Goal: Task Accomplishment & Management: Manage account settings

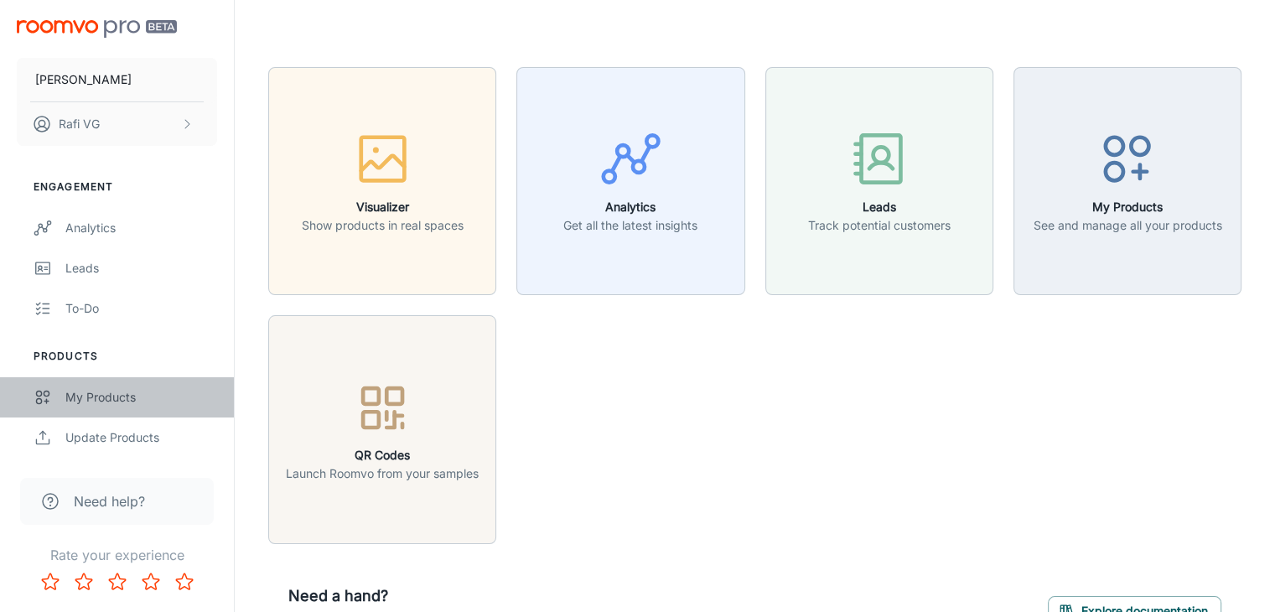
click at [114, 397] on div "My Products" at bounding box center [141, 397] width 152 height 18
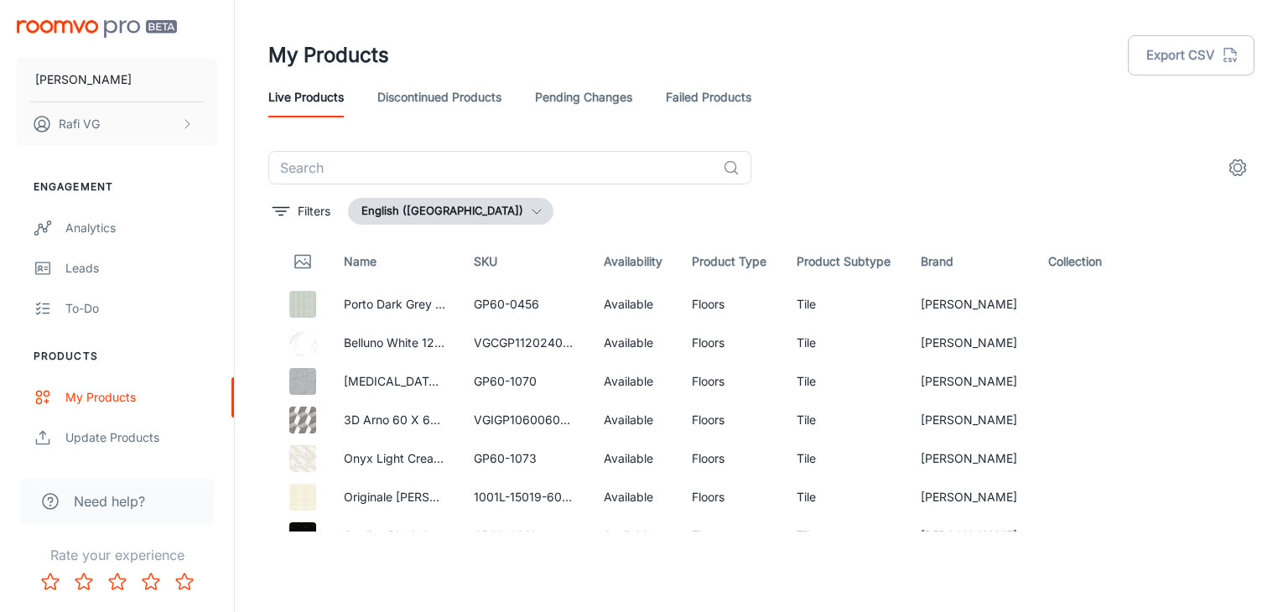
click at [622, 102] on link "Pending Changes" at bounding box center [583, 97] width 97 height 40
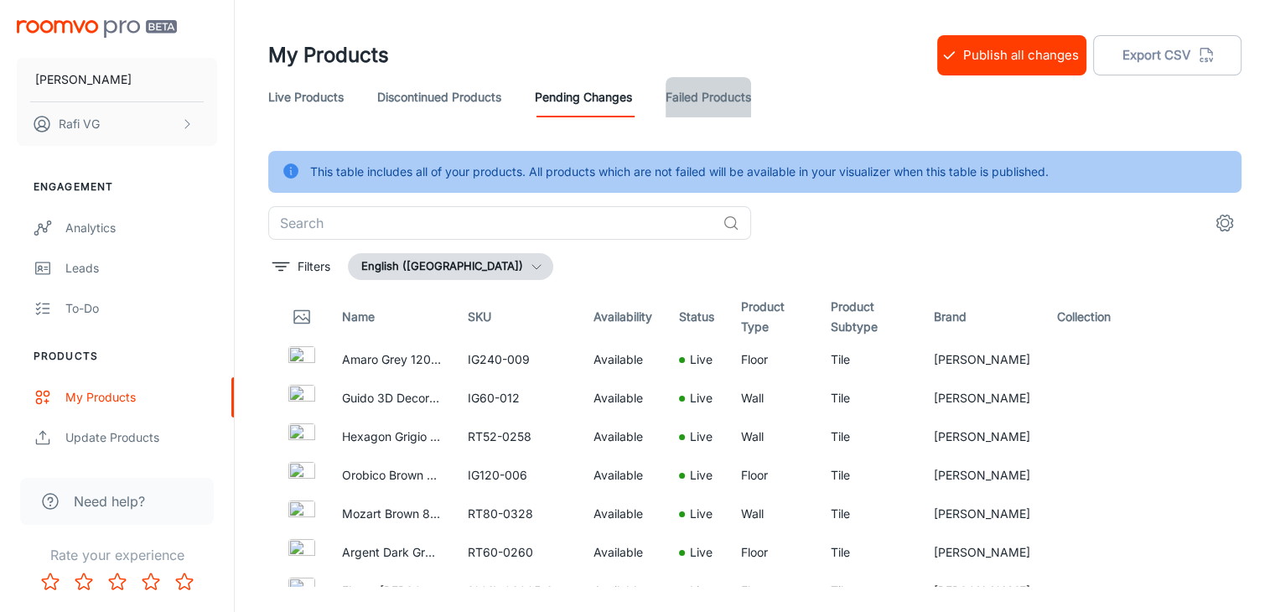
click at [721, 101] on link "Failed Products" at bounding box center [709, 97] width 86 height 40
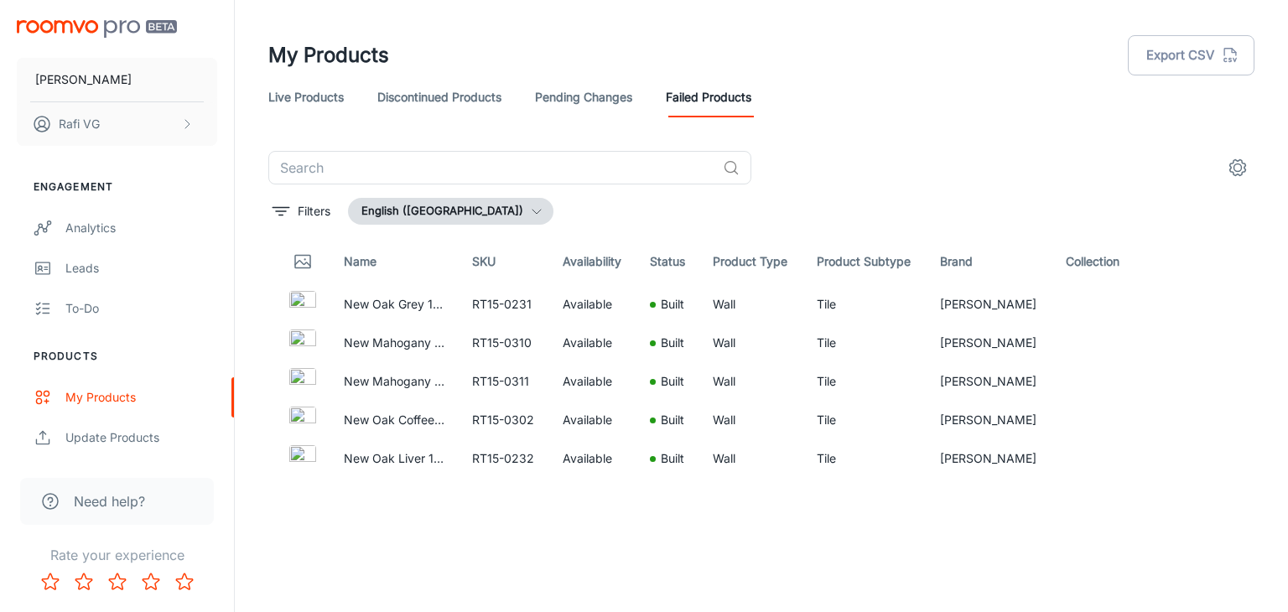
click at [569, 91] on link "Pending Changes" at bounding box center [583, 97] width 97 height 40
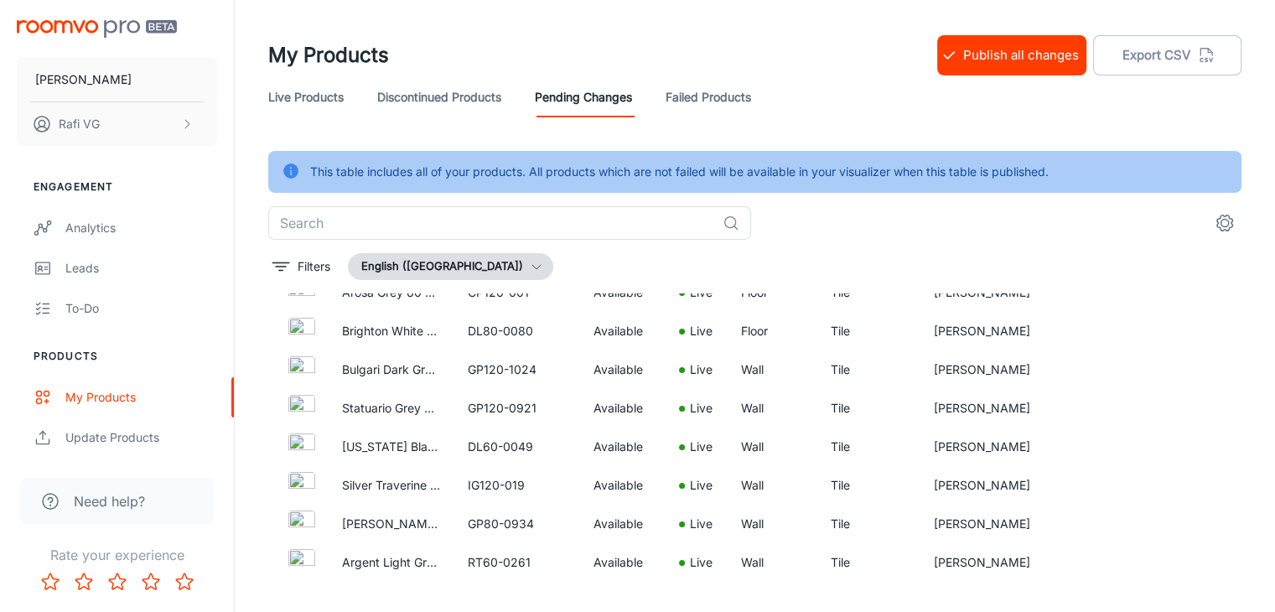
scroll to position [587, 0]
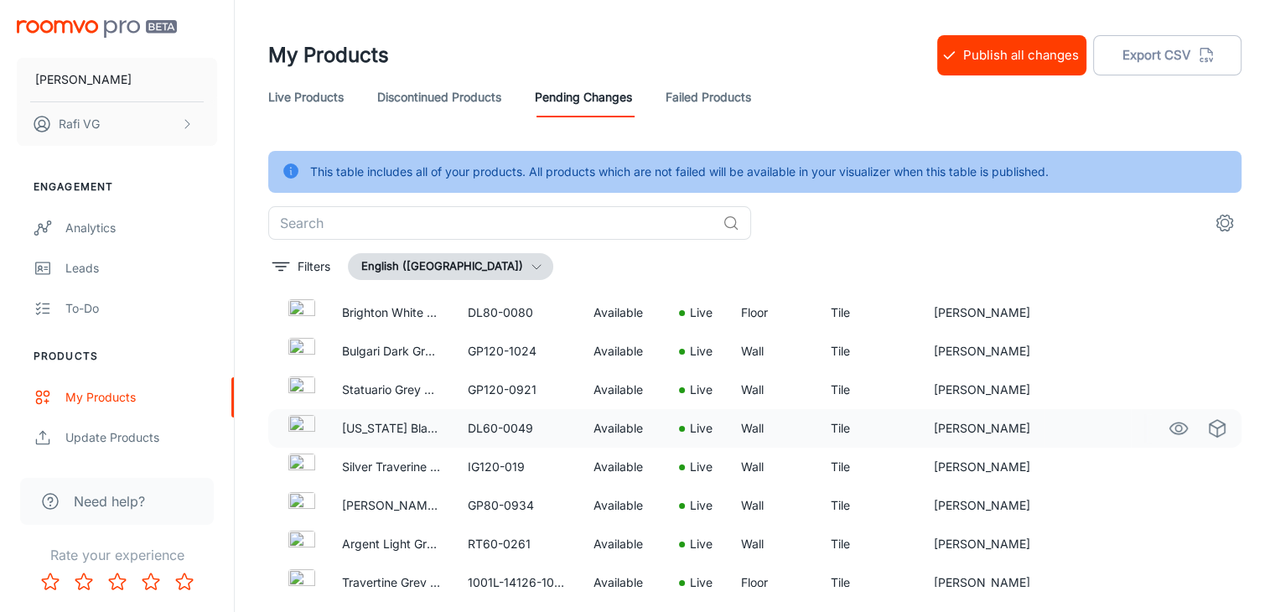
click at [509, 444] on td "DL60-0049" at bounding box center [517, 428] width 126 height 39
click at [1207, 428] on icon "See in Virtual Samples" at bounding box center [1217, 428] width 20 height 20
click at [1170, 308] on icon "See in Visualizer" at bounding box center [1179, 313] width 18 height 12
click at [510, 316] on td "DL80-0080" at bounding box center [517, 312] width 126 height 39
click at [653, 313] on td "Available" at bounding box center [623, 312] width 86 height 39
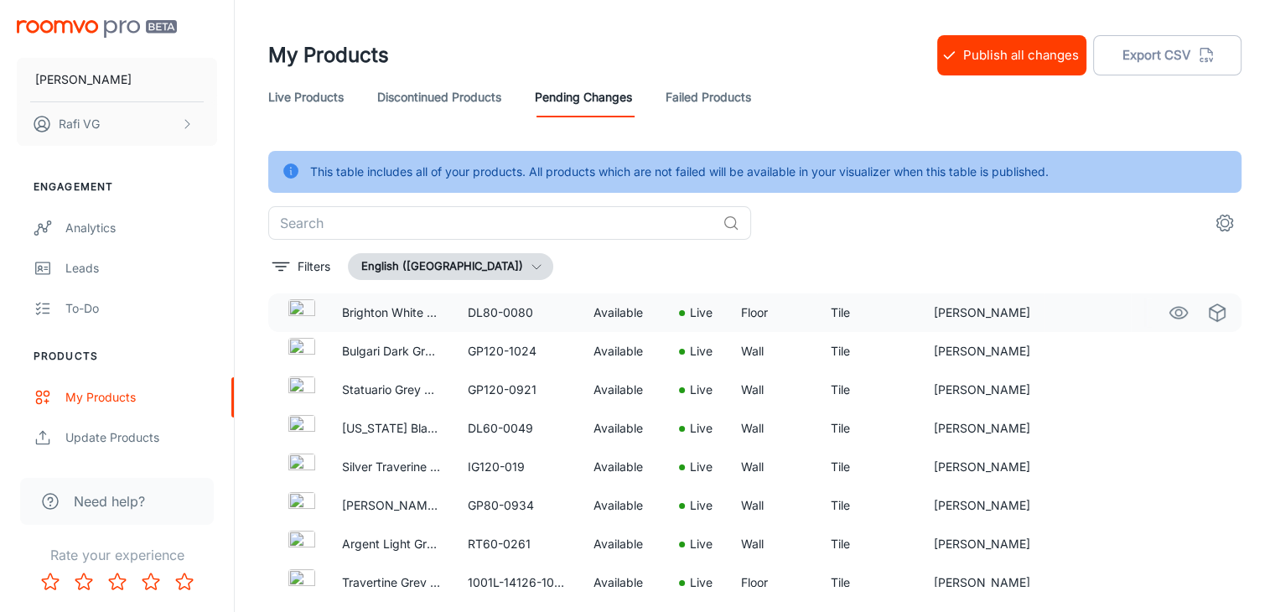
click at [653, 313] on td "Available" at bounding box center [623, 312] width 86 height 39
drag, startPoint x: 805, startPoint y: 260, endPoint x: 1076, endPoint y: 208, distance: 275.7
click at [806, 260] on div "Filters English ([GEOGRAPHIC_DATA])" at bounding box center [754, 266] width 973 height 27
click at [1223, 220] on circle "settings" at bounding box center [1226, 224] width 8 height 8
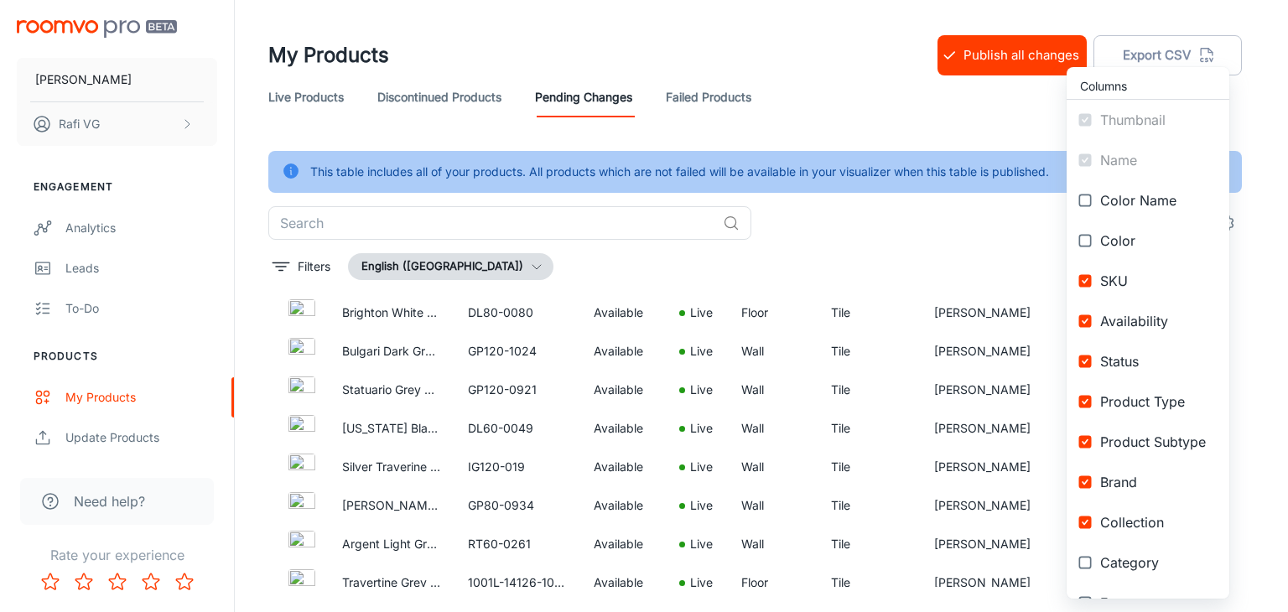
click at [912, 231] on div at bounding box center [644, 306] width 1288 height 612
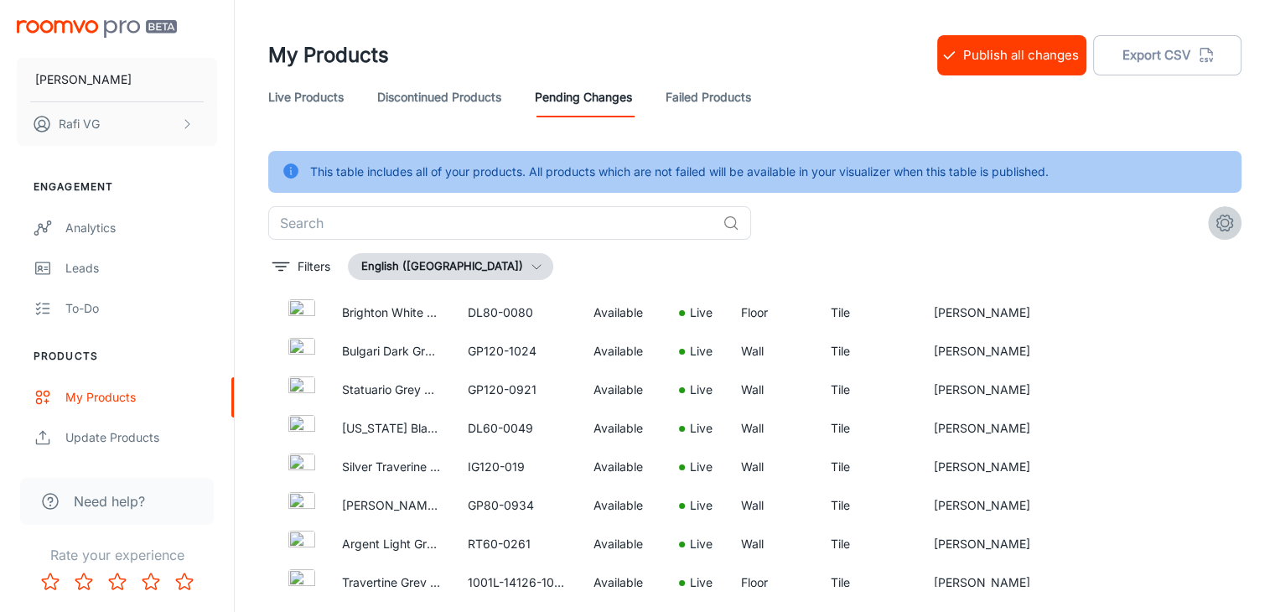
click at [1224, 222] on icon "settings" at bounding box center [1225, 223] width 20 height 20
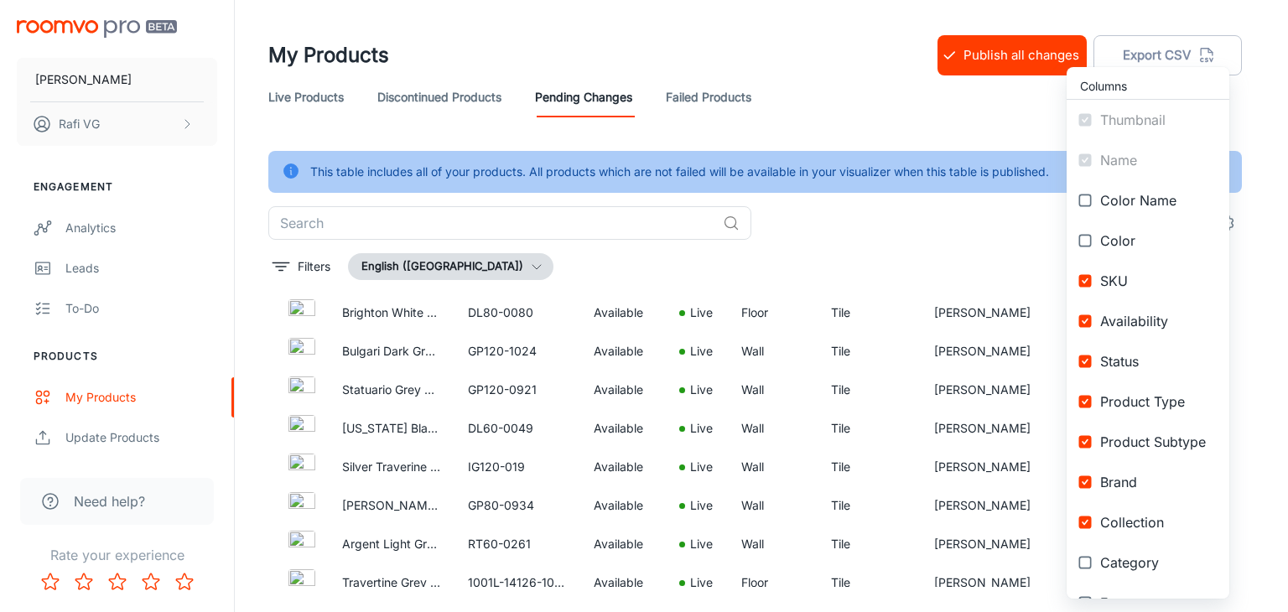
click at [846, 246] on div at bounding box center [644, 306] width 1288 height 612
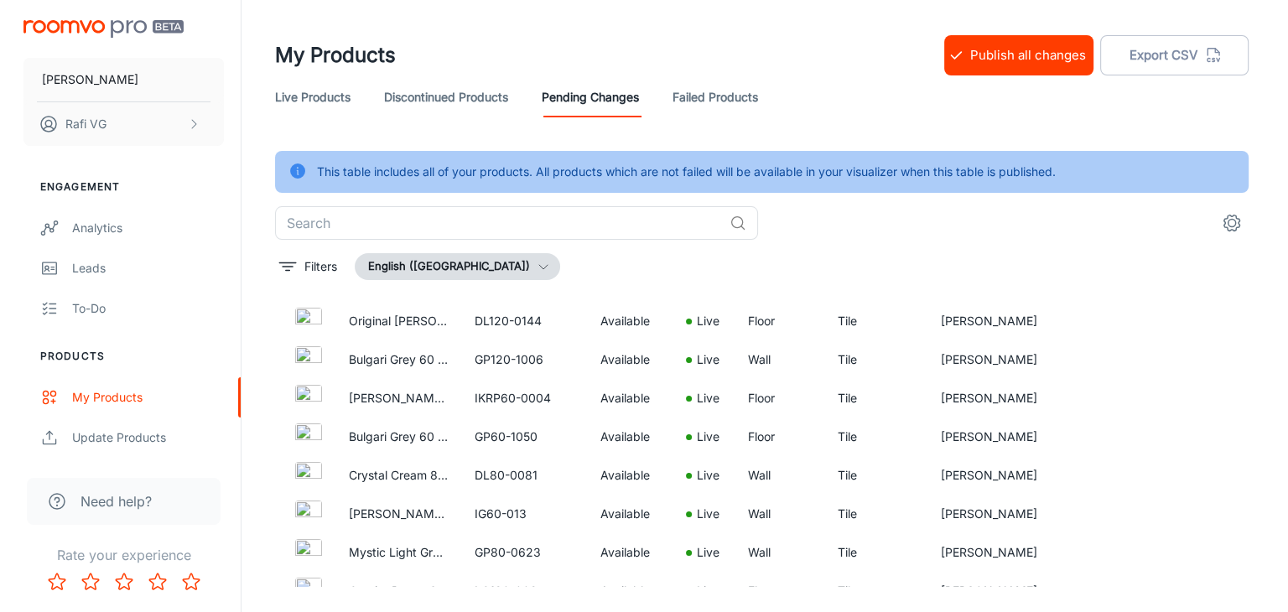
scroll to position [377, 0]
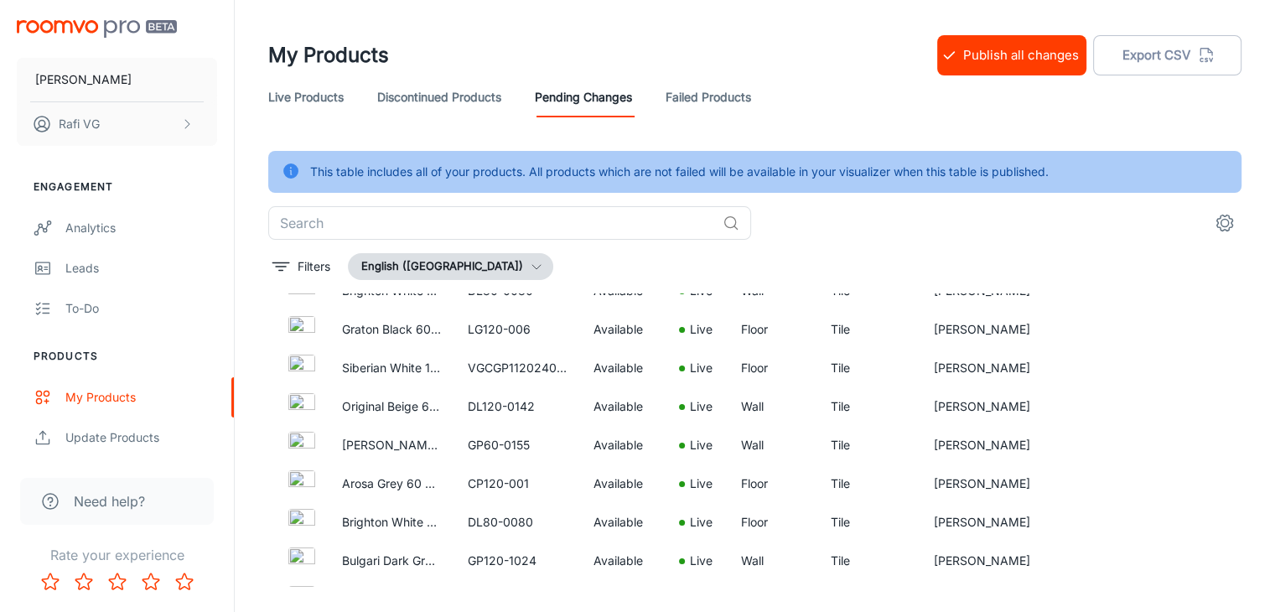
click at [1046, 49] on button "Publish all changes" at bounding box center [1011, 55] width 149 height 40
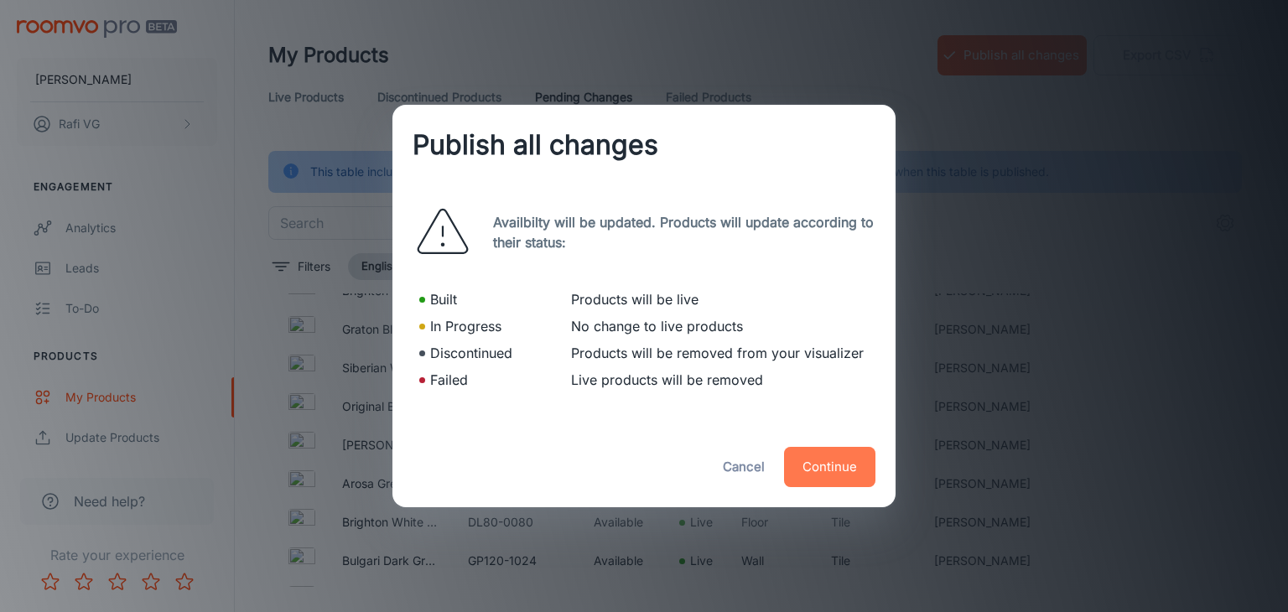
click at [817, 470] on button "Continue" at bounding box center [829, 467] width 91 height 40
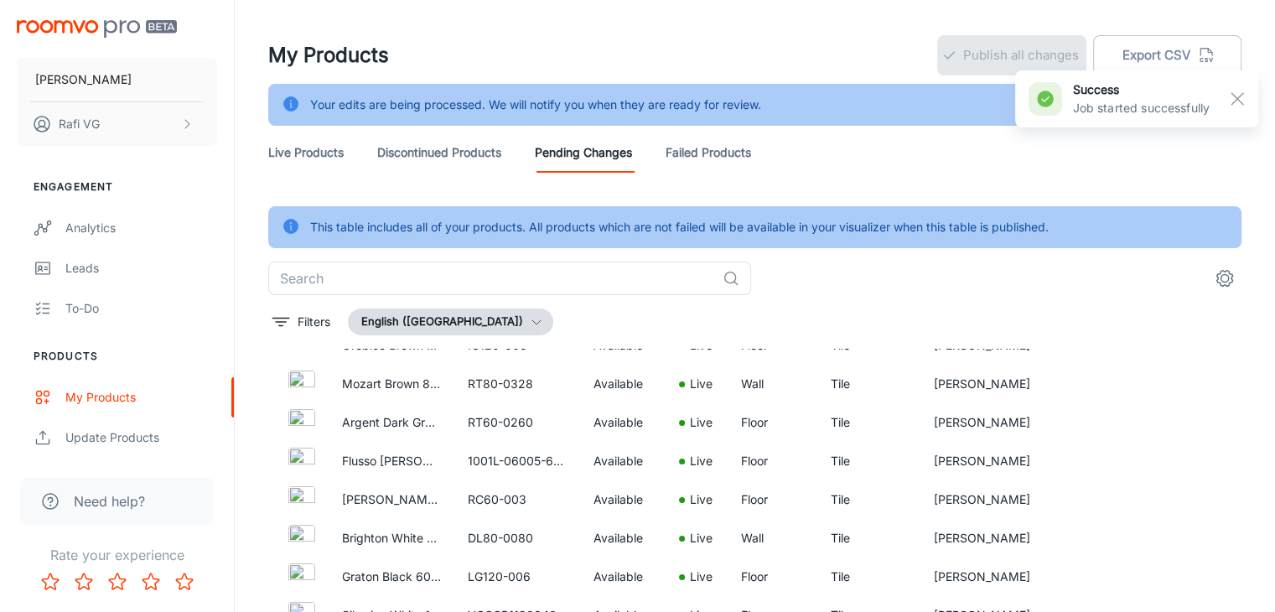
scroll to position [0, 0]
